Goal: Navigation & Orientation: Find specific page/section

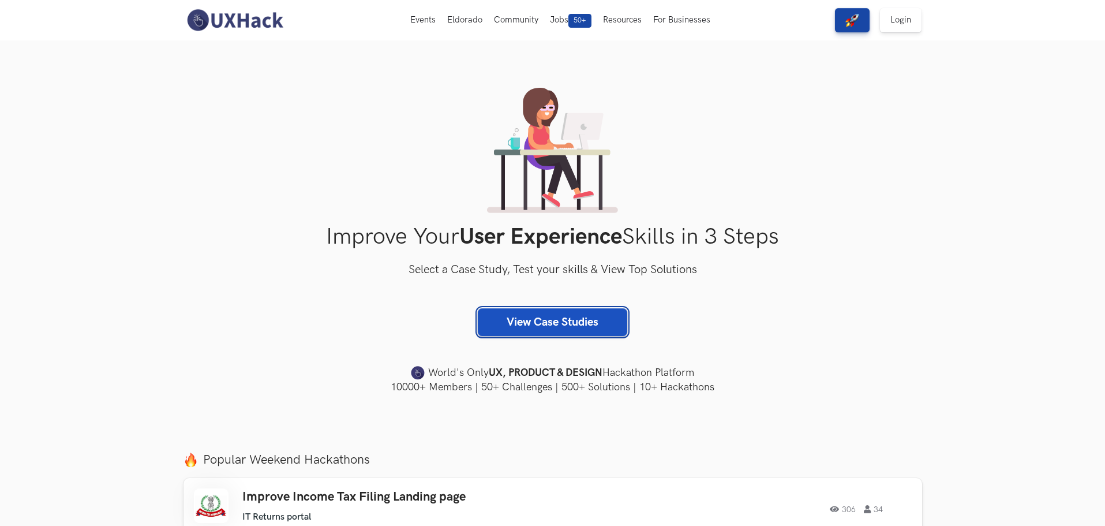
click at [617, 324] on link "View Case Studies" at bounding box center [552, 322] width 149 height 28
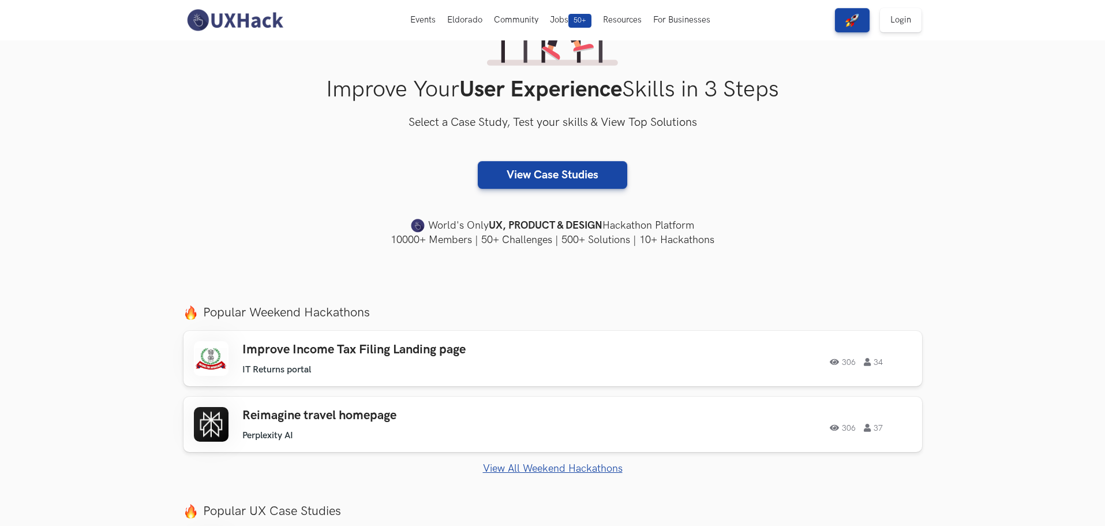
scroll to position [289, 0]
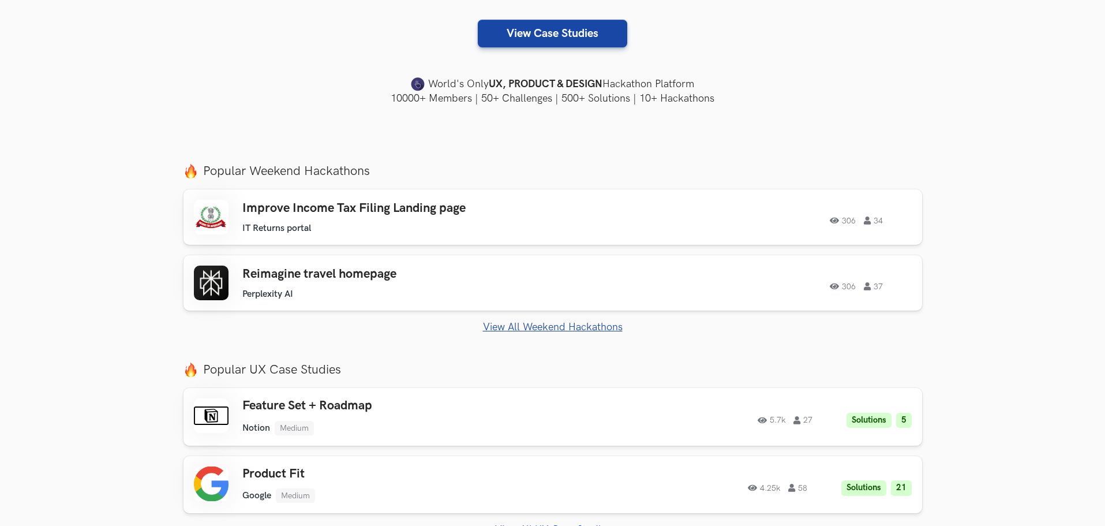
click at [162, 291] on section "Just Launched AI Review for Portfolio Get instant AI-driven feedback on your de…" at bounding box center [552, 465] width 1105 height 624
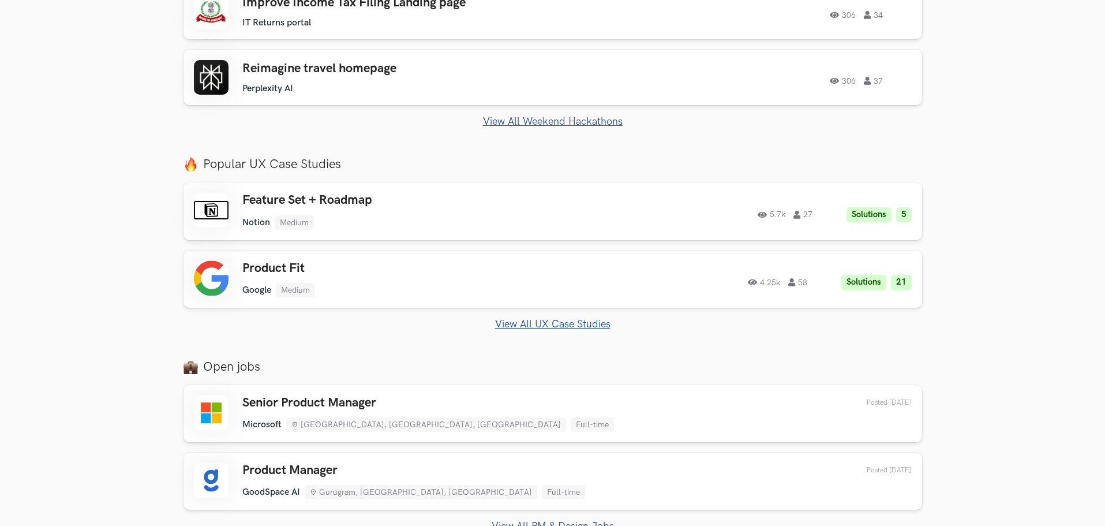
scroll to position [750, 0]
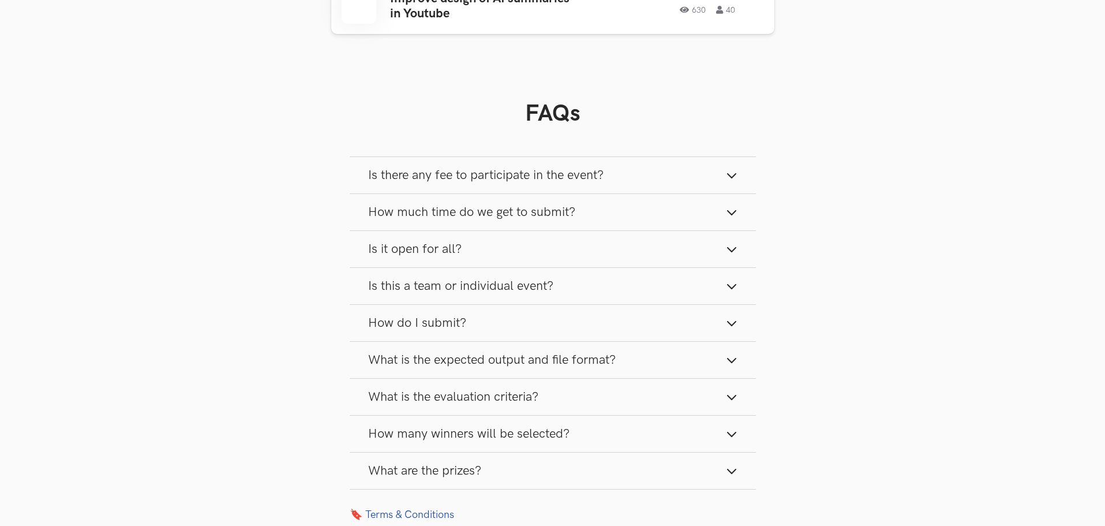
scroll to position [1706, 0]
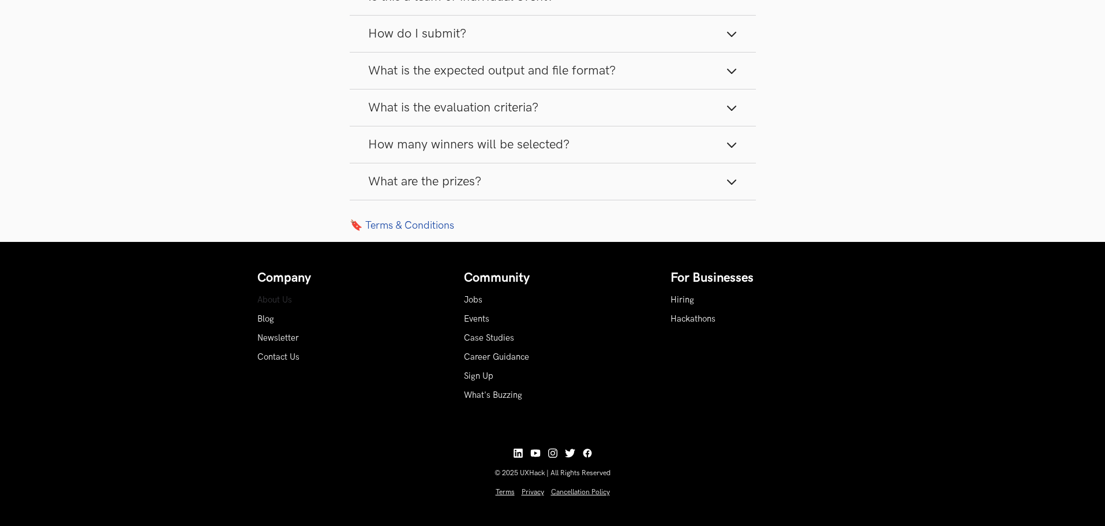
click at [283, 295] on link "About Us" at bounding box center [274, 300] width 35 height 10
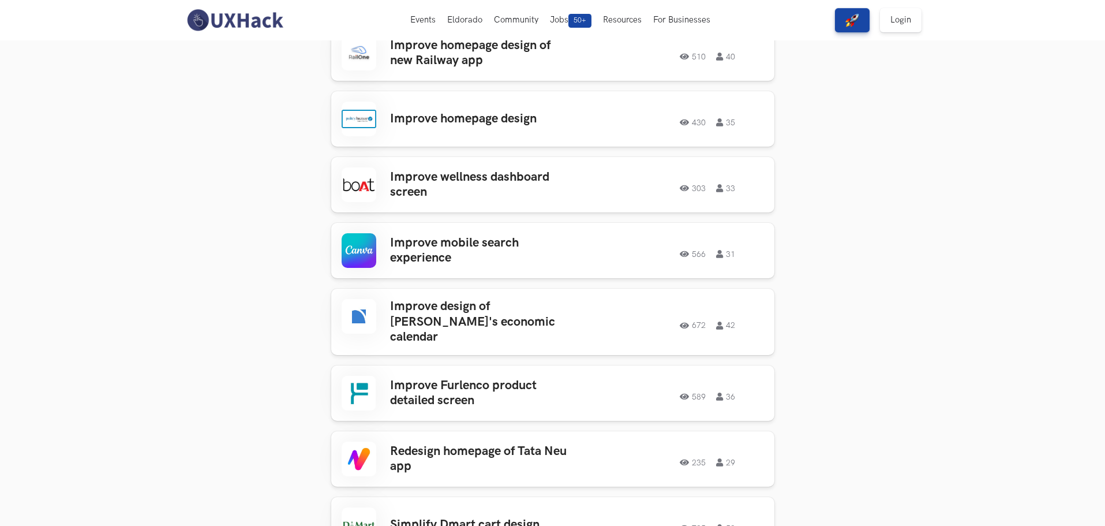
scroll to position [436, 0]
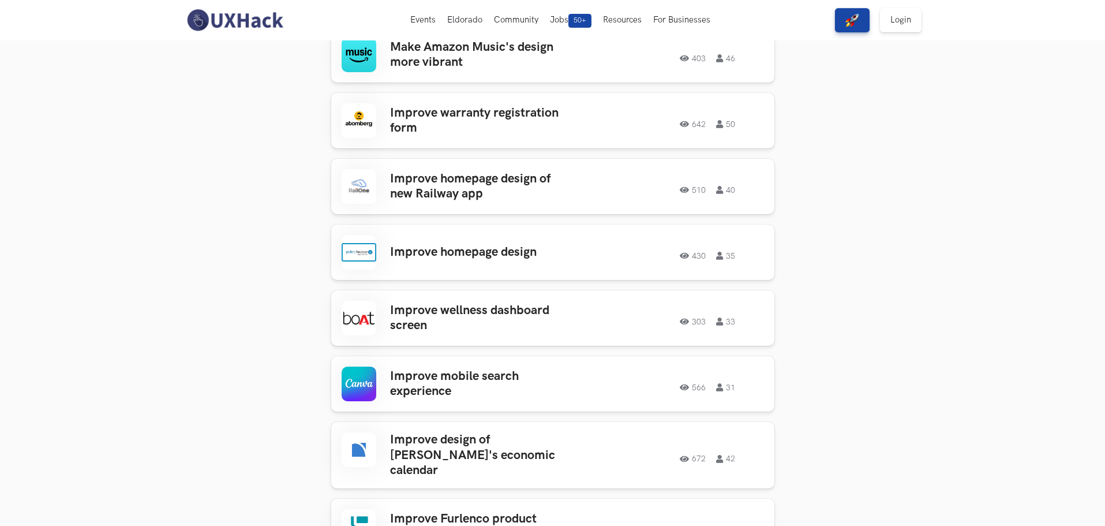
drag, startPoint x: 290, startPoint y: 507, endPoint x: 258, endPoint y: 402, distance: 109.7
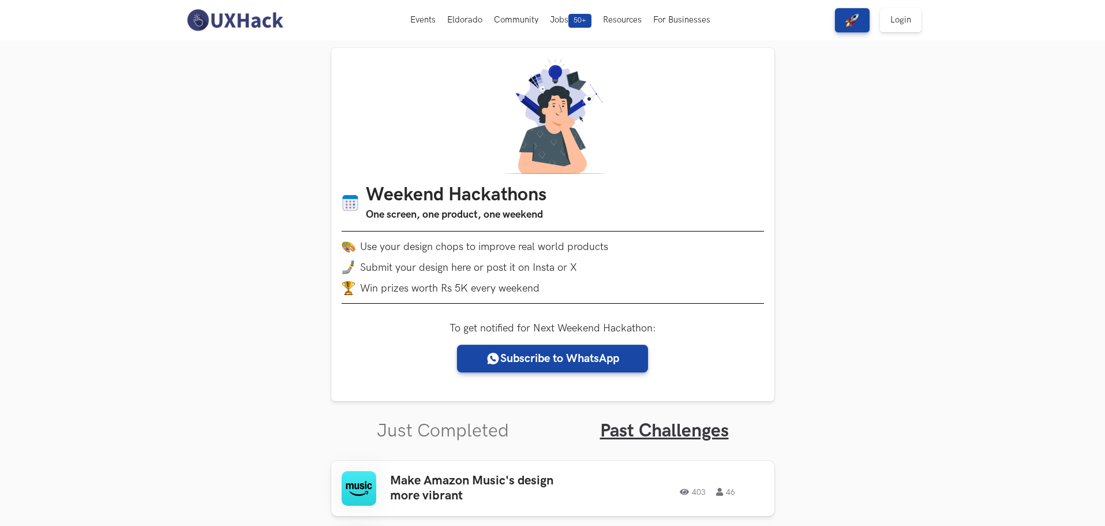
scroll to position [0, 0]
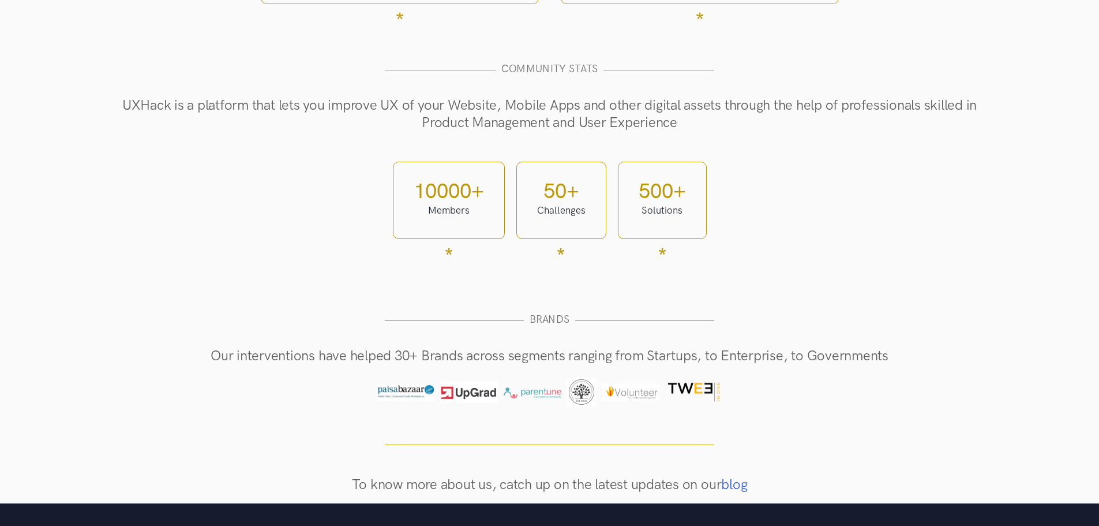
scroll to position [824, 0]
